Goal: Find specific page/section: Find specific page/section

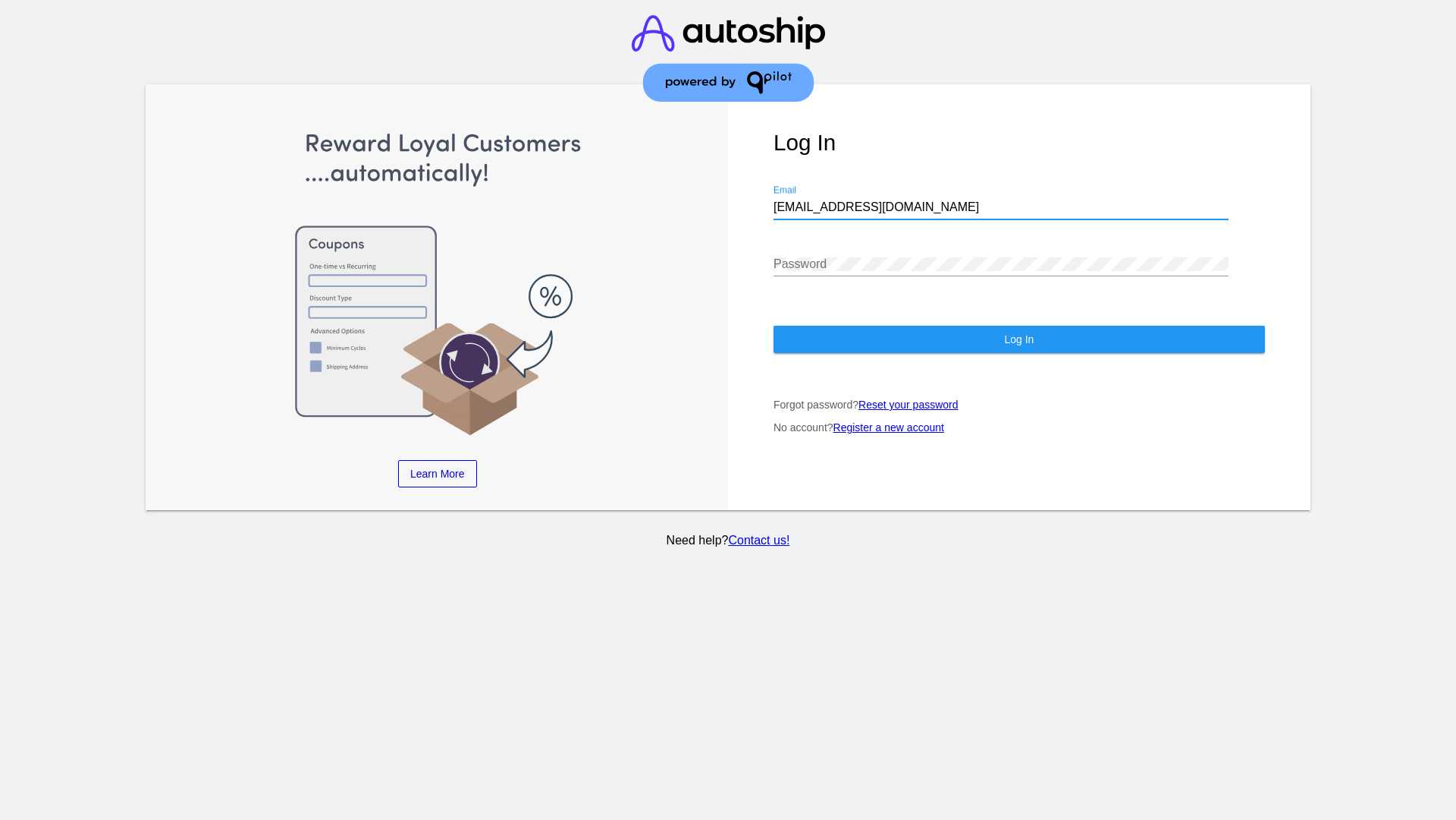
type input "[EMAIL_ADDRESS][DOMAIN_NAME]"
click at [1019, 339] on span "Log In" at bounding box center [1019, 340] width 29 height 13
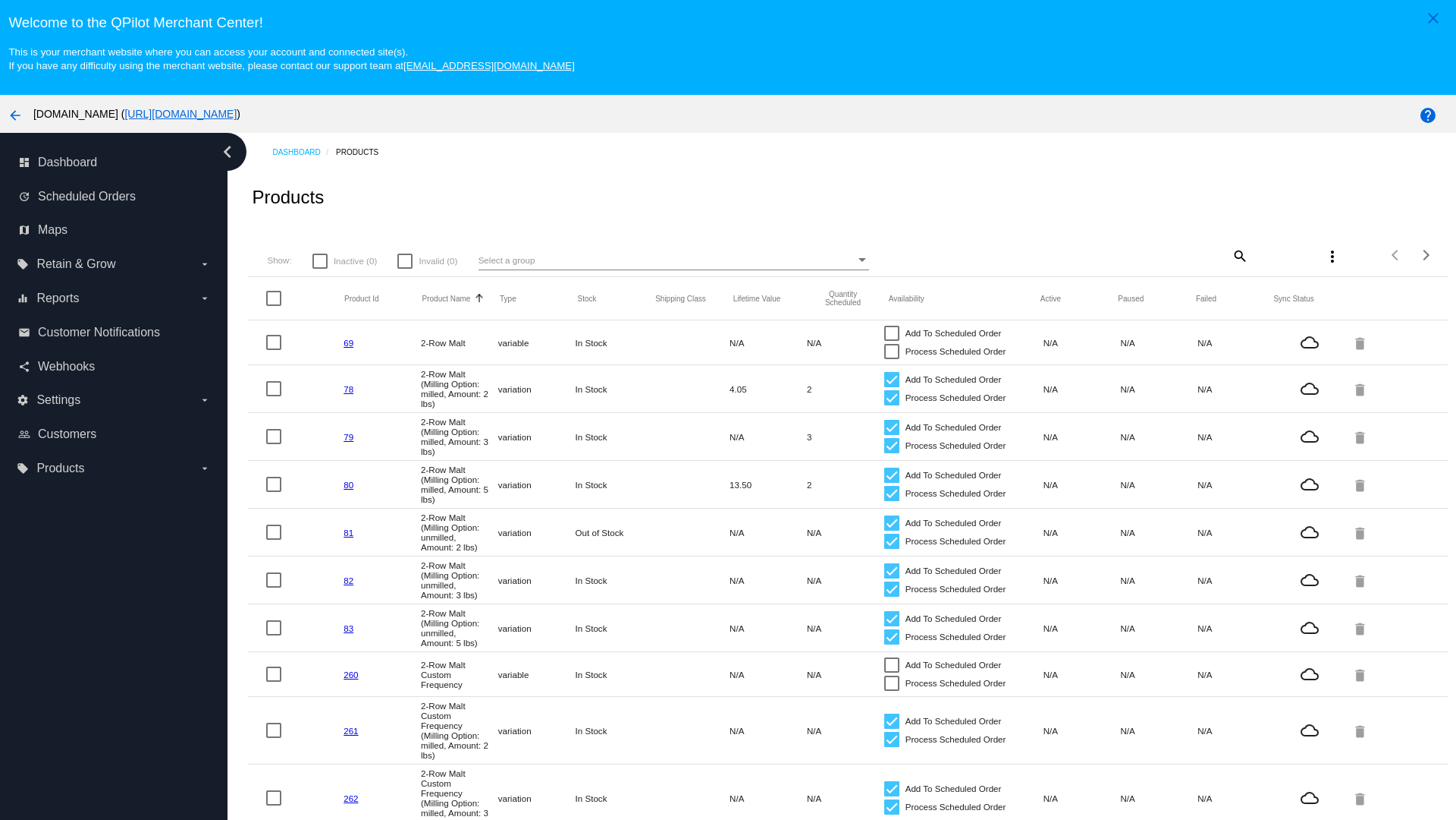
click at [1239, 255] on mat-icon "search" at bounding box center [1240, 255] width 18 height 23
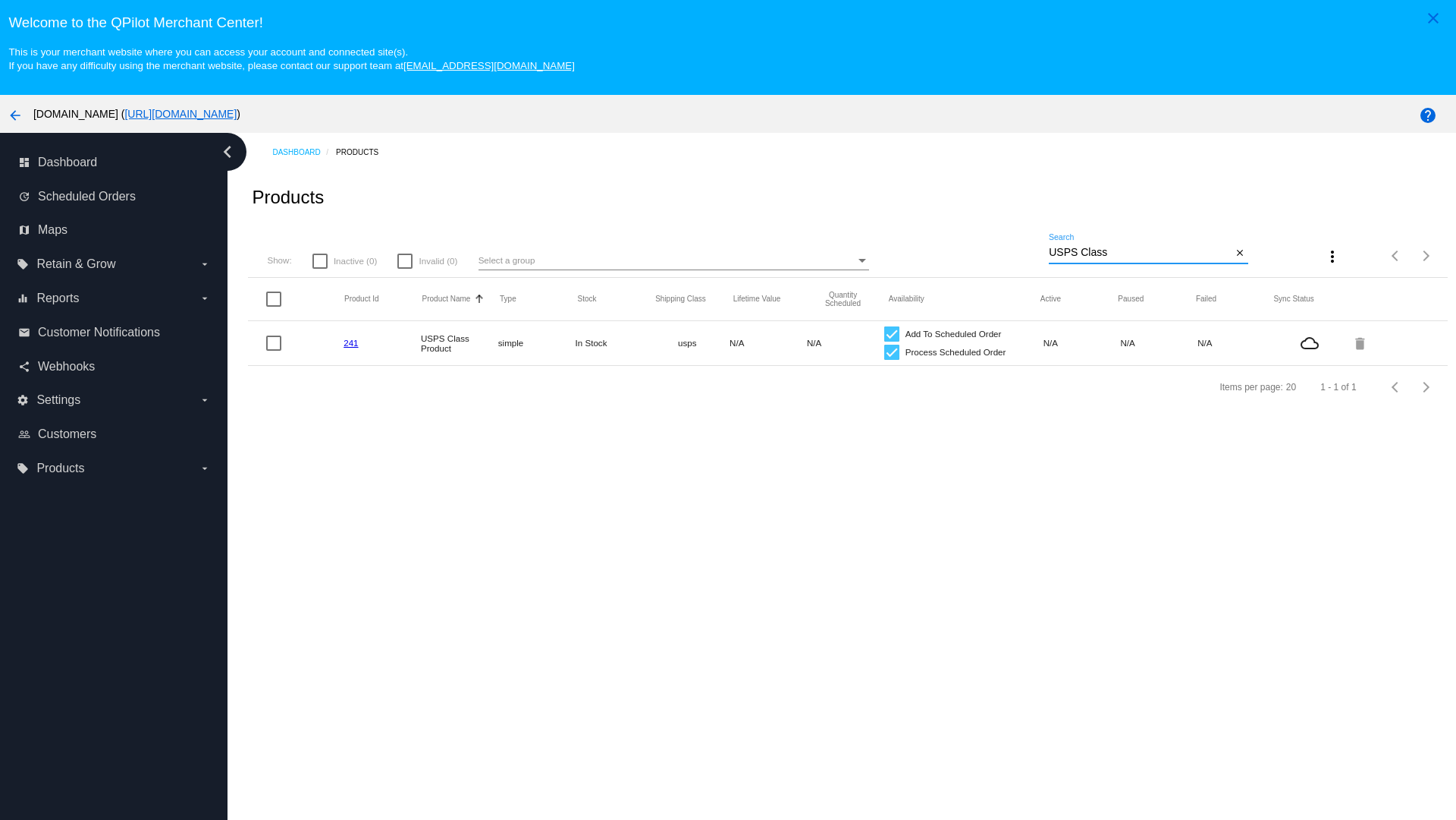
type input "Variable Enable"
